Goal: Obtain resource: Download file/media

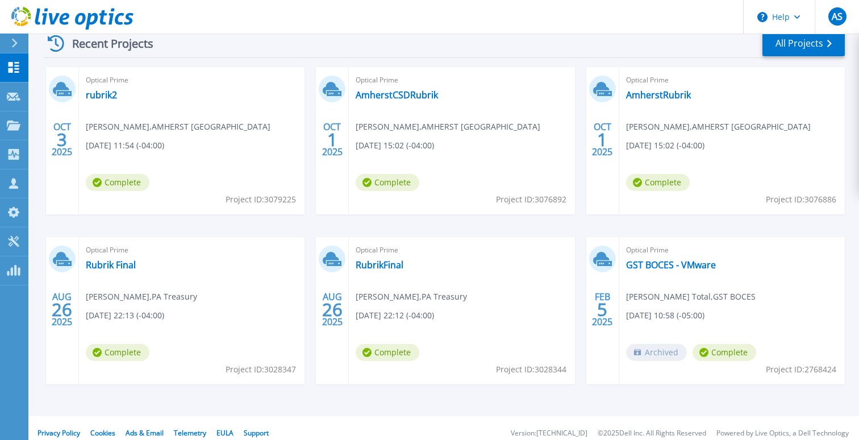
scroll to position [178, 0]
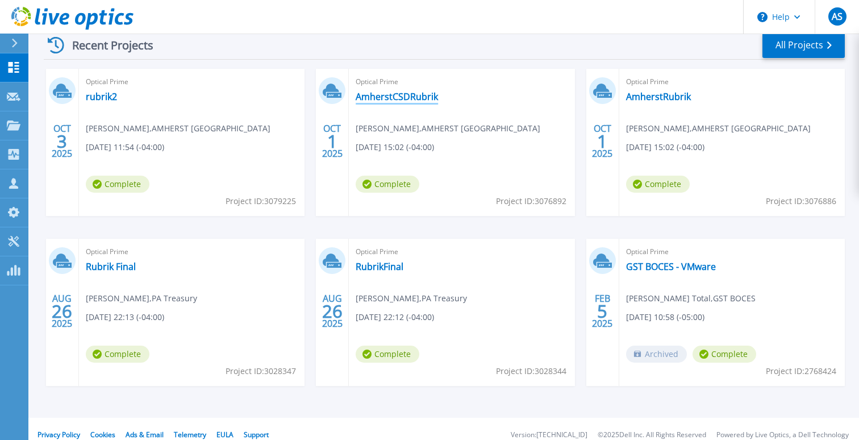
click at [400, 98] on link "AmherstCSDRubrik" at bounding box center [397, 96] width 82 height 11
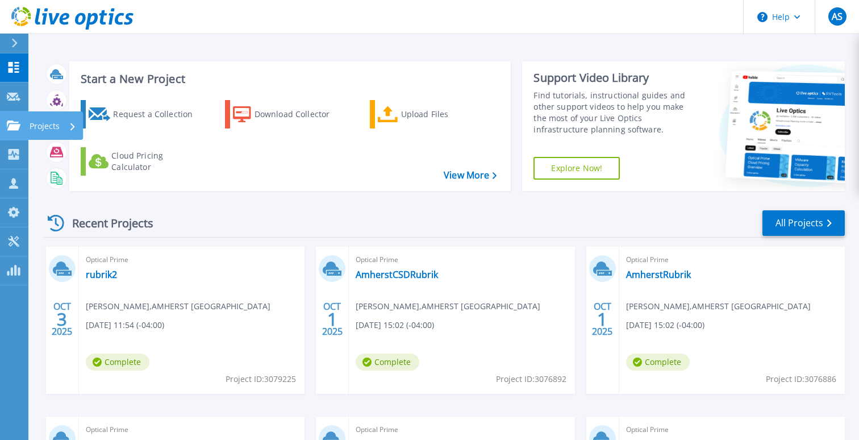
click at [9, 121] on icon at bounding box center [14, 126] width 14 height 10
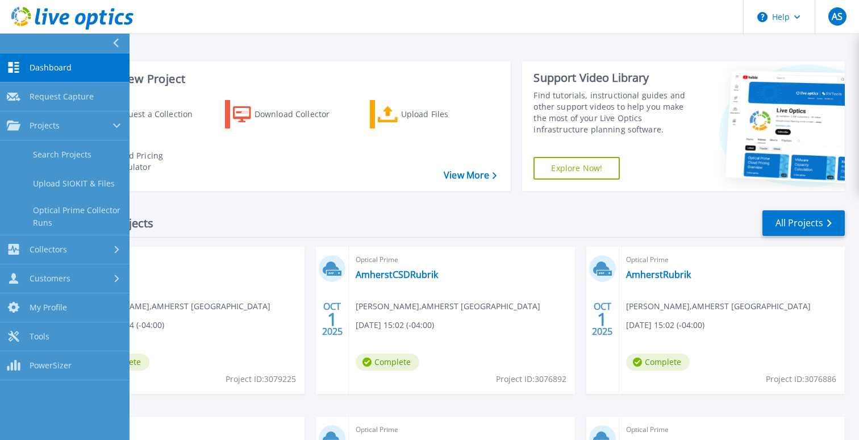
click at [390, 219] on div "Recent Projects All Projects" at bounding box center [445, 223] width 802 height 28
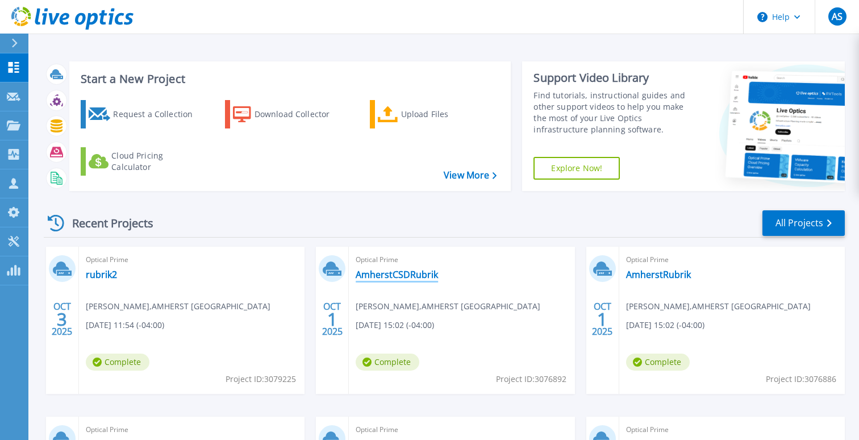
click at [416, 269] on link "AmherstCSDRubrik" at bounding box center [397, 274] width 82 height 11
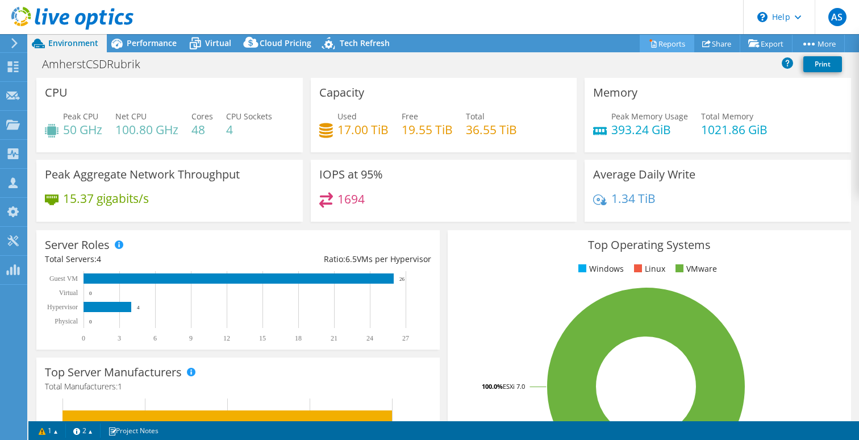
click at [672, 46] on link "Reports" at bounding box center [667, 44] width 55 height 18
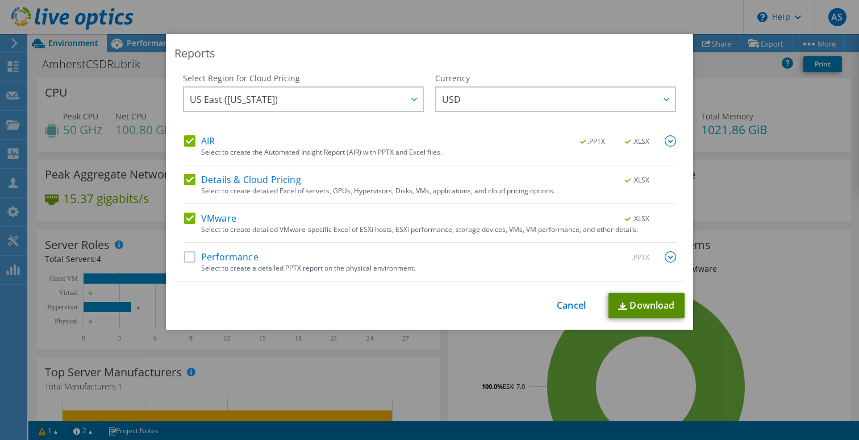
click at [653, 304] on link "Download" at bounding box center [647, 306] width 76 height 26
click at [99, 110] on div "Reports Select Region for Cloud Pricing Asia Pacific ([GEOGRAPHIC_DATA]) [GEOGR…" at bounding box center [429, 220] width 859 height 372
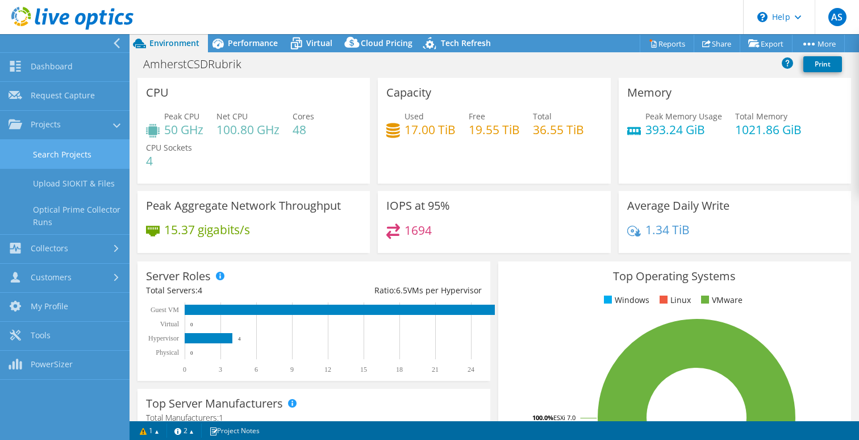
click at [83, 152] on link "Search Projects" at bounding box center [65, 154] width 130 height 29
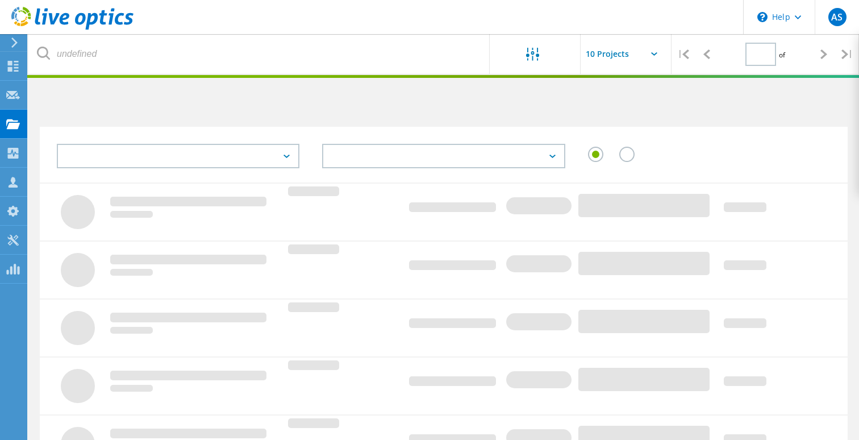
type input "1"
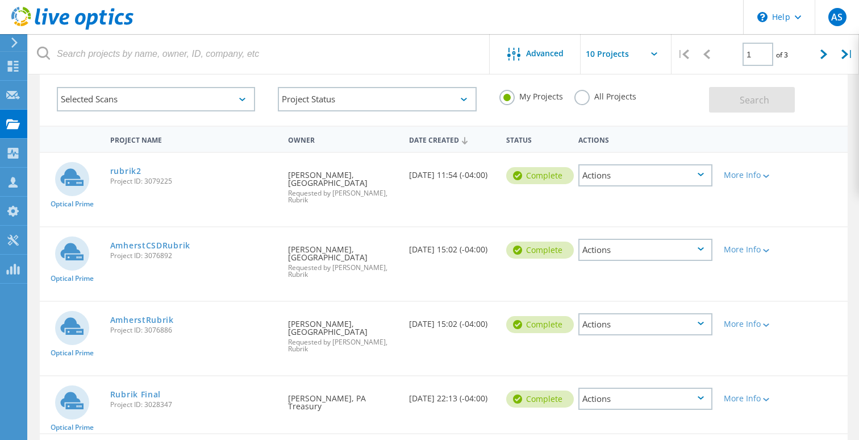
scroll to position [74, 0]
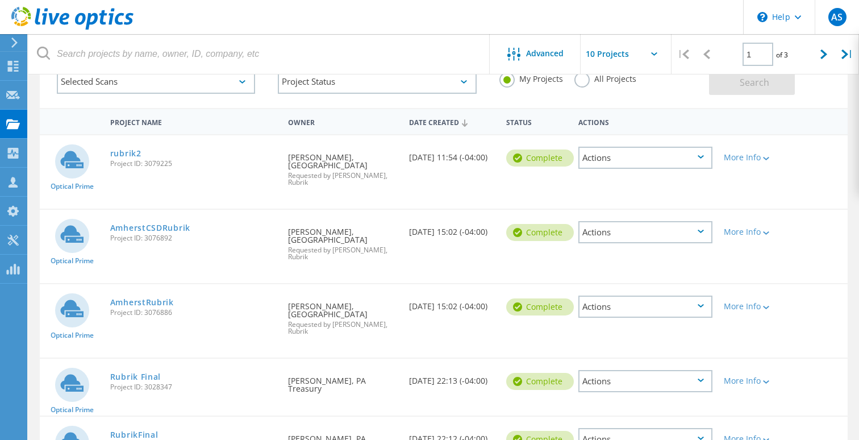
click at [666, 301] on div "Actions" at bounding box center [646, 307] width 134 height 22
click at [761, 310] on div "More Info" at bounding box center [750, 306] width 53 height 8
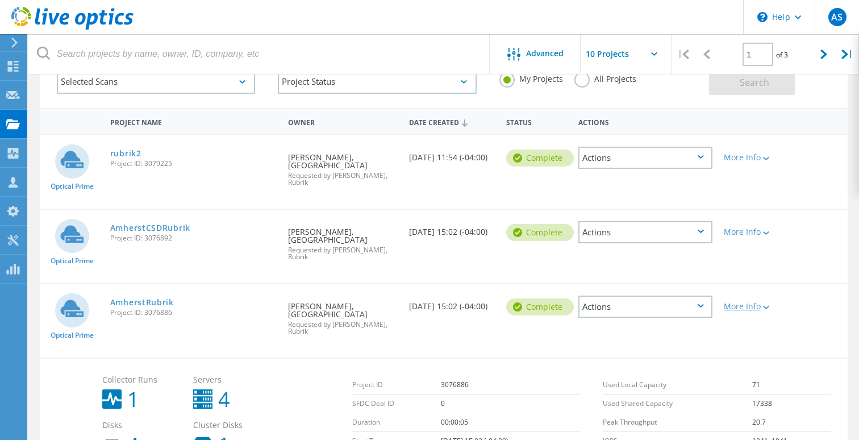
scroll to position [131, 0]
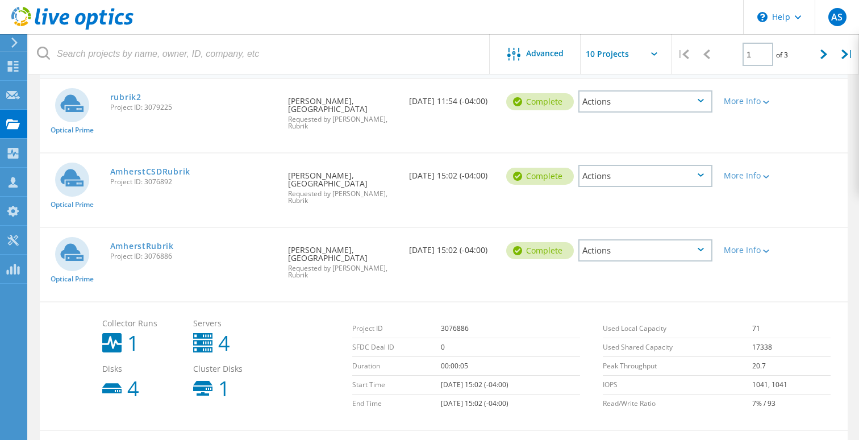
click at [665, 246] on div "Actions" at bounding box center [646, 250] width 134 height 22
click at [628, 261] on div "Share" at bounding box center [646, 260] width 132 height 18
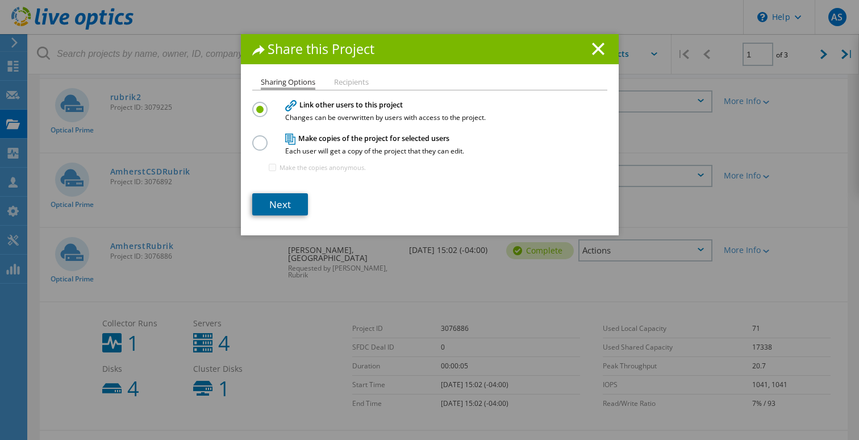
click at [289, 205] on link "Next" at bounding box center [280, 204] width 56 height 22
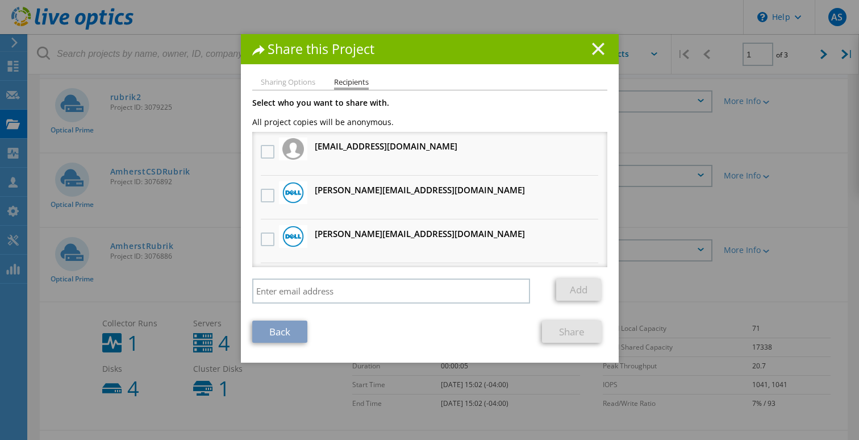
click at [596, 49] on line at bounding box center [598, 48] width 11 height 11
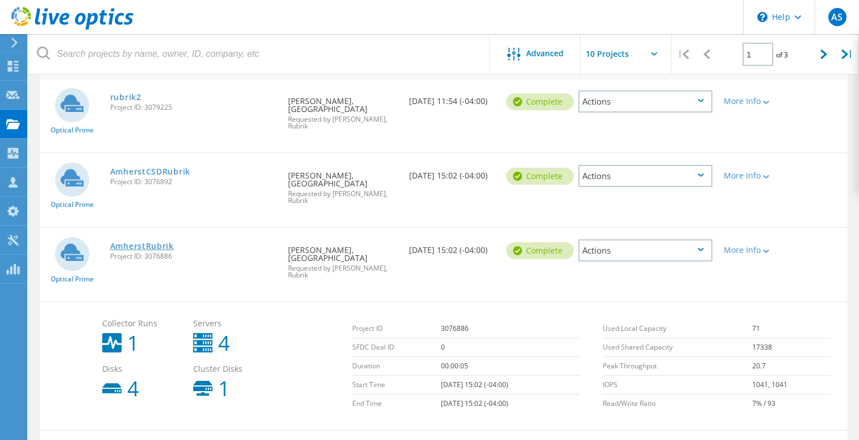
click at [135, 248] on link "AmherstRubrik" at bounding box center [142, 246] width 64 height 8
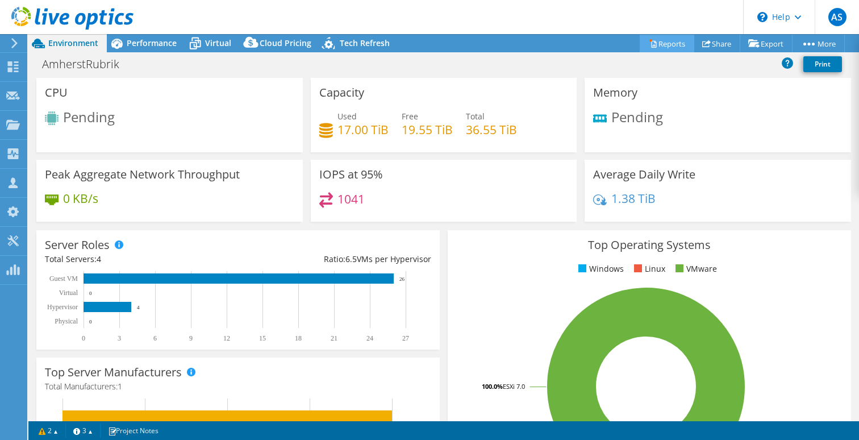
click at [654, 46] on link "Reports" at bounding box center [667, 44] width 55 height 18
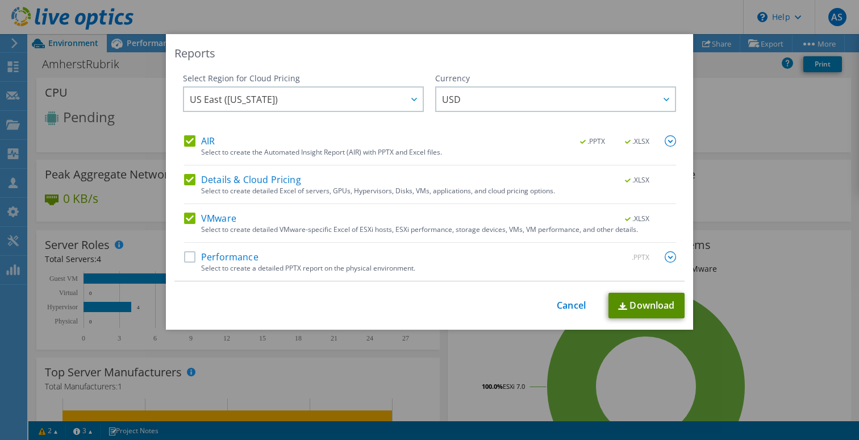
click at [626, 309] on img at bounding box center [622, 305] width 9 height 7
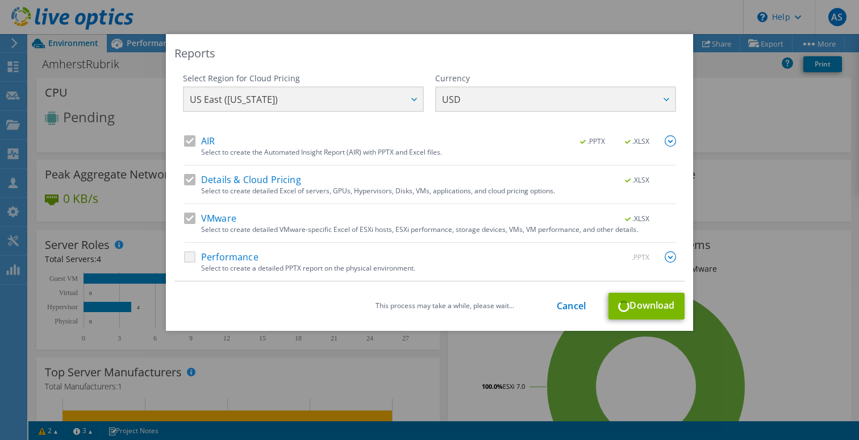
click at [96, 144] on div "Reports Select Region for Cloud Pricing Asia Pacific ([GEOGRAPHIC_DATA]) [GEOGR…" at bounding box center [429, 220] width 859 height 372
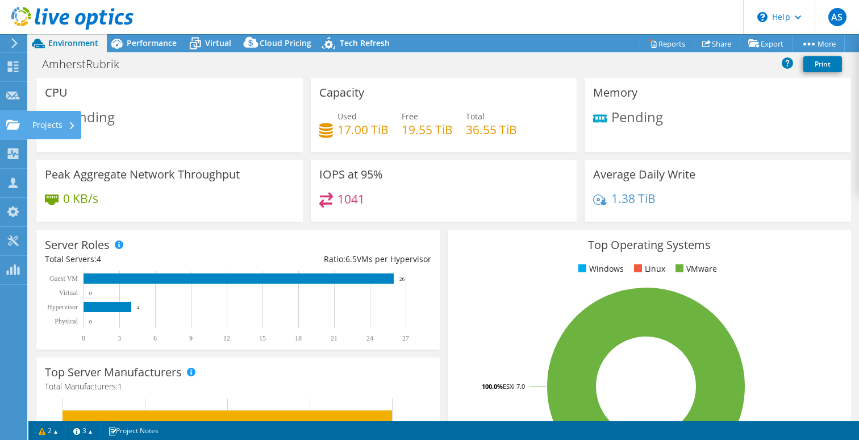
click at [31, 124] on div "Projects" at bounding box center [54, 125] width 55 height 28
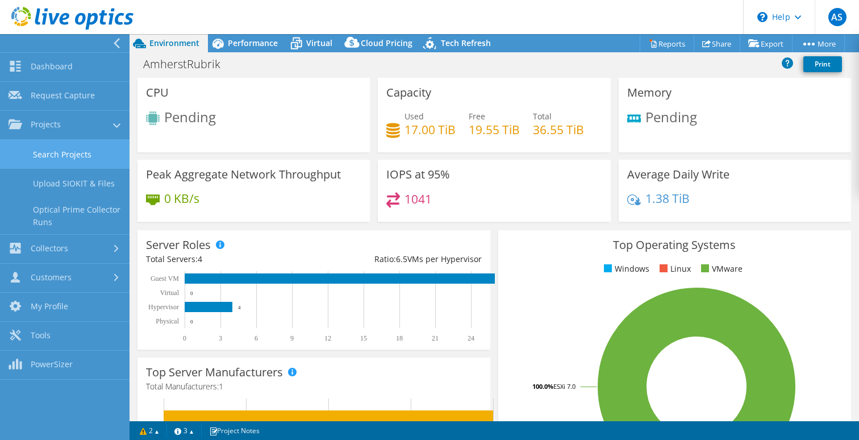
click at [94, 150] on link "Search Projects" at bounding box center [65, 154] width 130 height 29
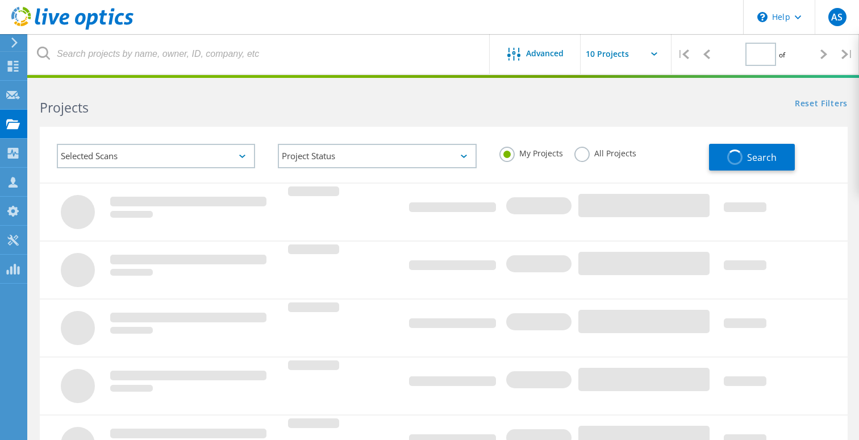
type input "1"
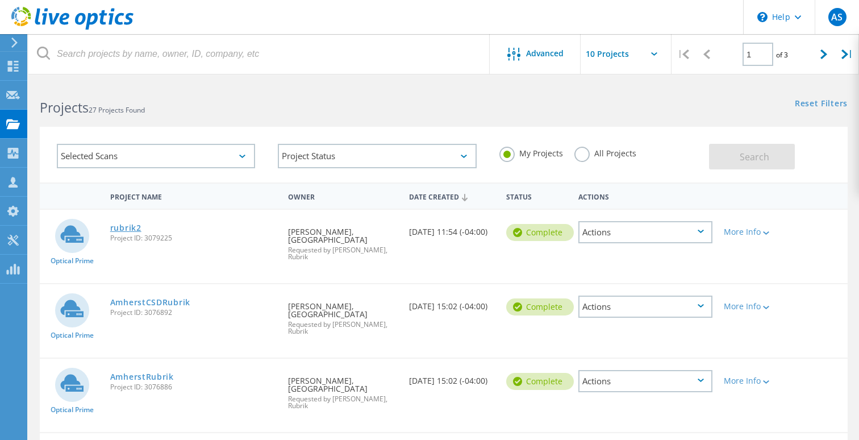
click at [134, 224] on link "rubrik2" at bounding box center [125, 228] width 31 height 8
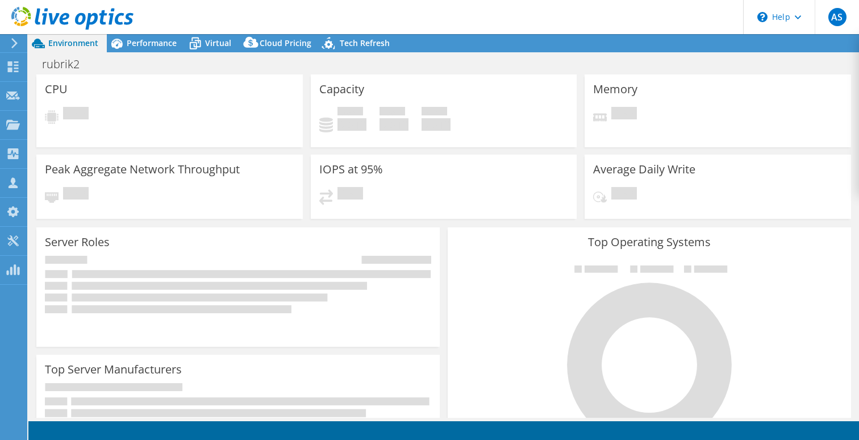
select select "USD"
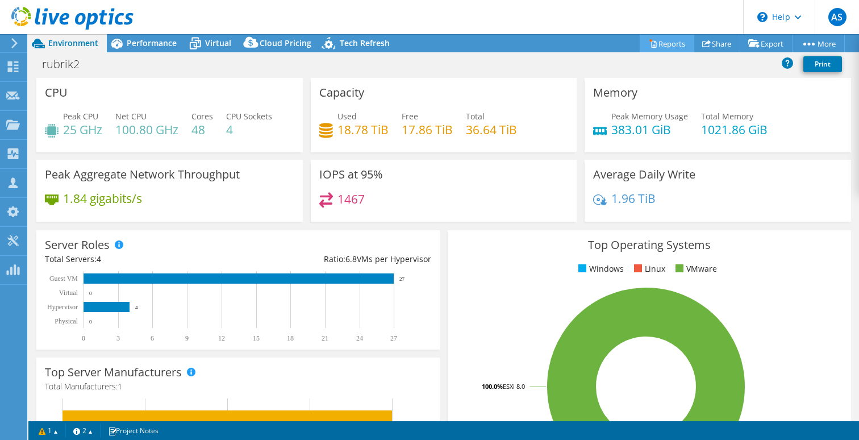
click at [658, 41] on link "Reports" at bounding box center [667, 44] width 55 height 18
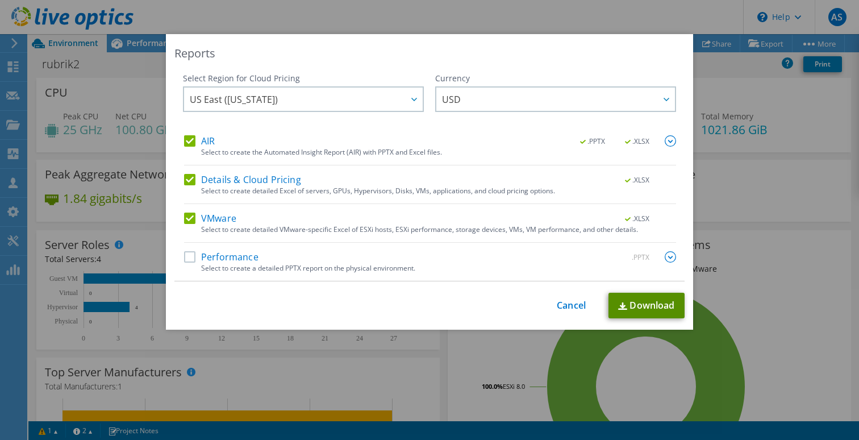
click at [655, 309] on link "Download" at bounding box center [647, 306] width 76 height 26
click at [61, 143] on div "Reports Select Region for Cloud Pricing Asia Pacific ([GEOGRAPHIC_DATA]) [GEOGR…" at bounding box center [429, 220] width 859 height 372
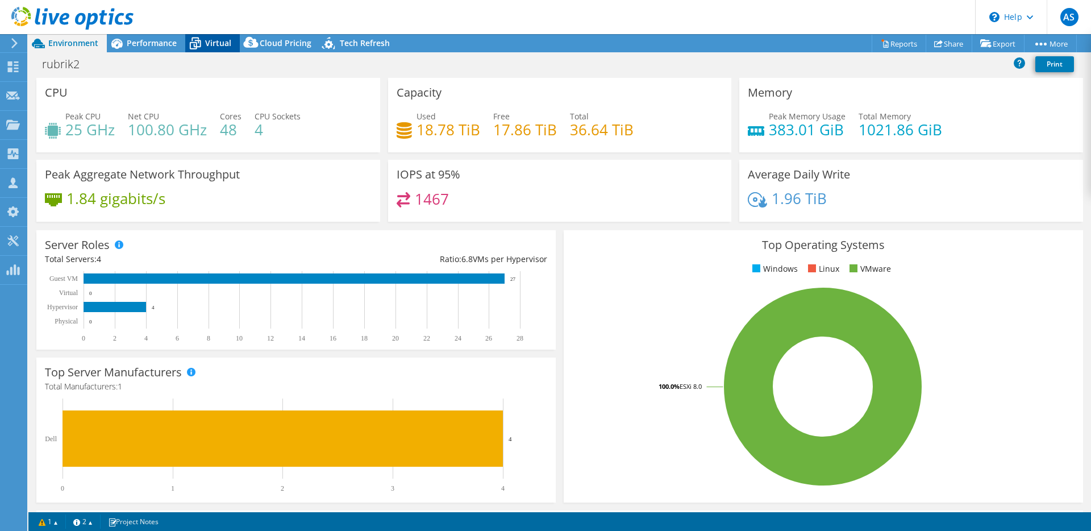
click at [209, 43] on span "Virtual" at bounding box center [218, 43] width 26 height 11
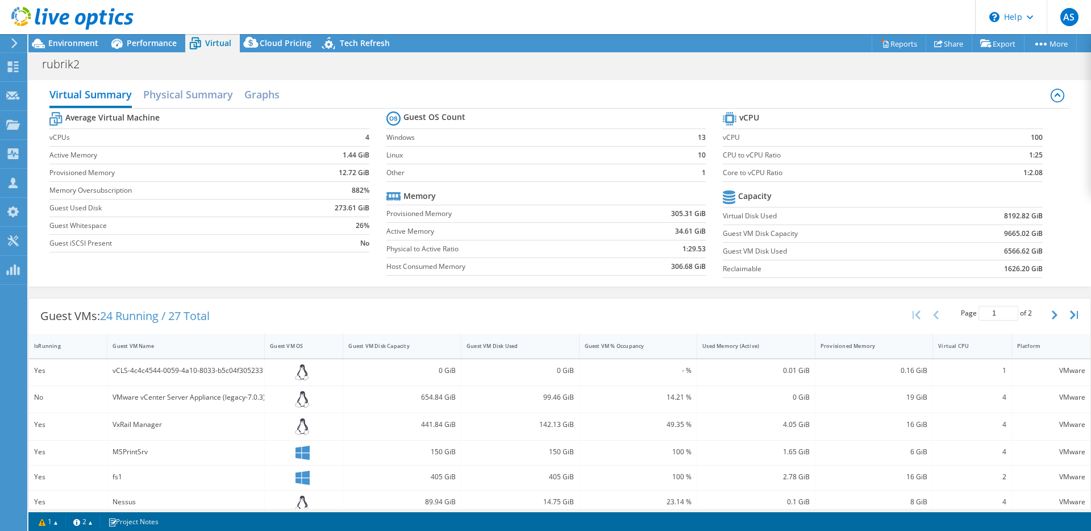
scroll to position [246, 0]
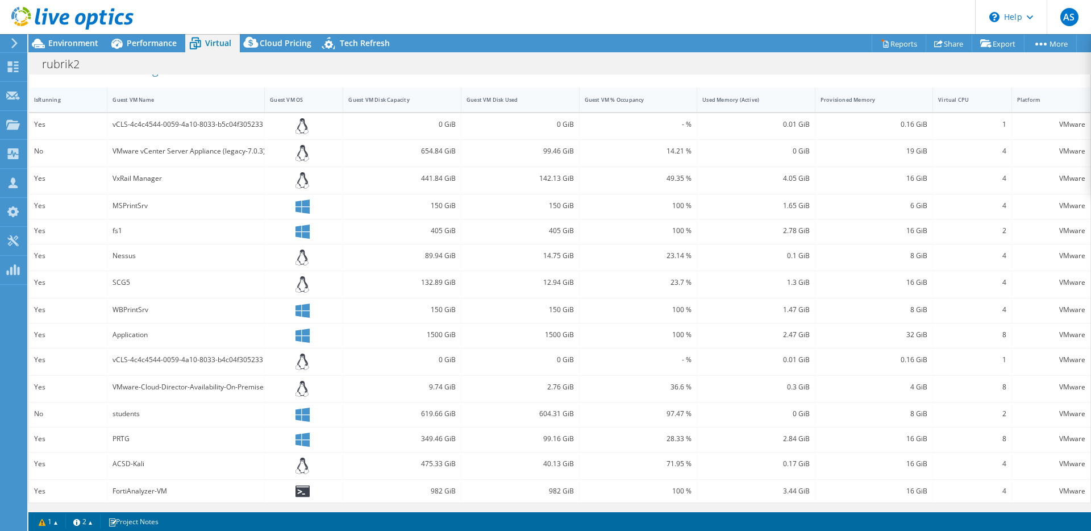
click at [66, 99] on div "IsRunning" at bounding box center [61, 99] width 54 height 7
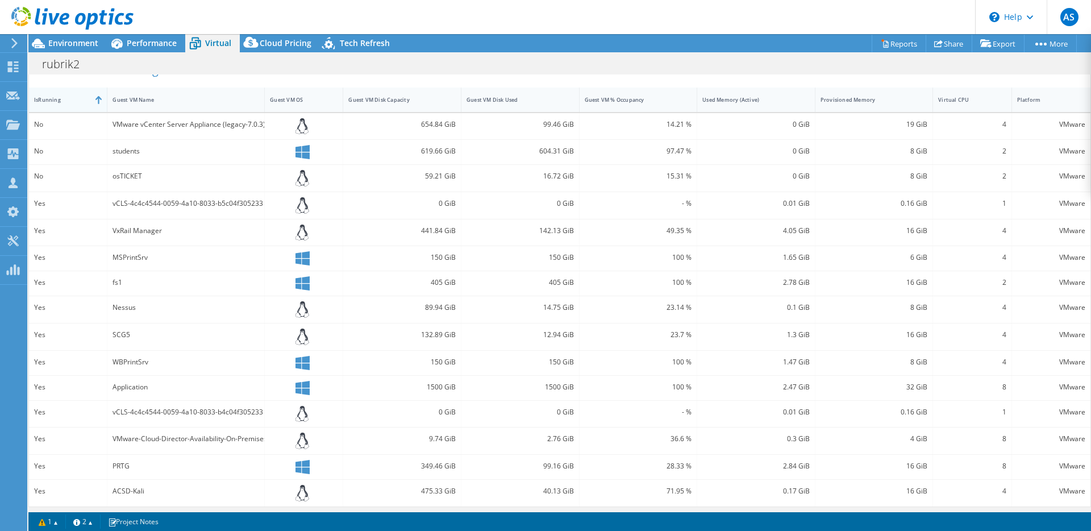
click at [66, 99] on div "IsRunning" at bounding box center [61, 99] width 54 height 7
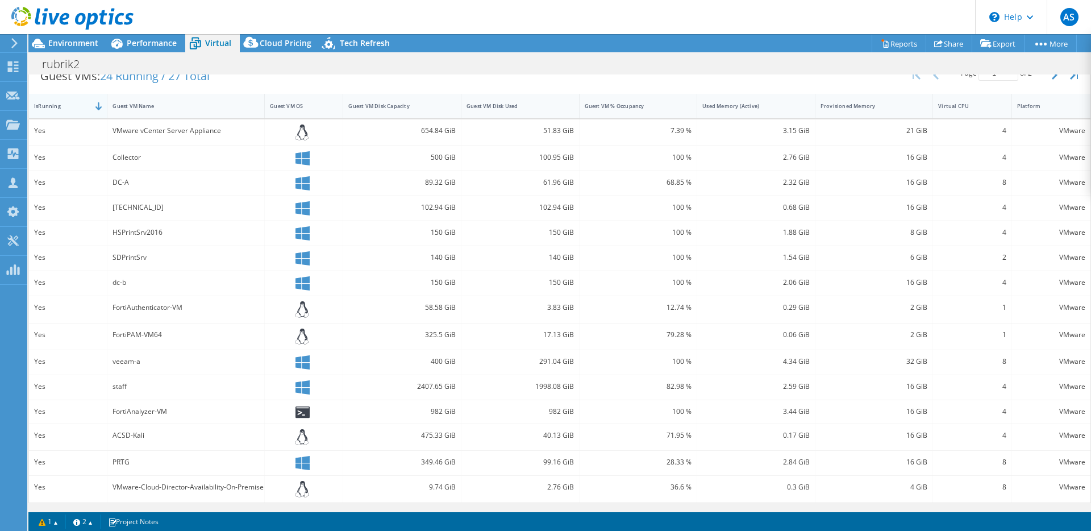
scroll to position [240, 0]
